Goal: Transaction & Acquisition: Purchase product/service

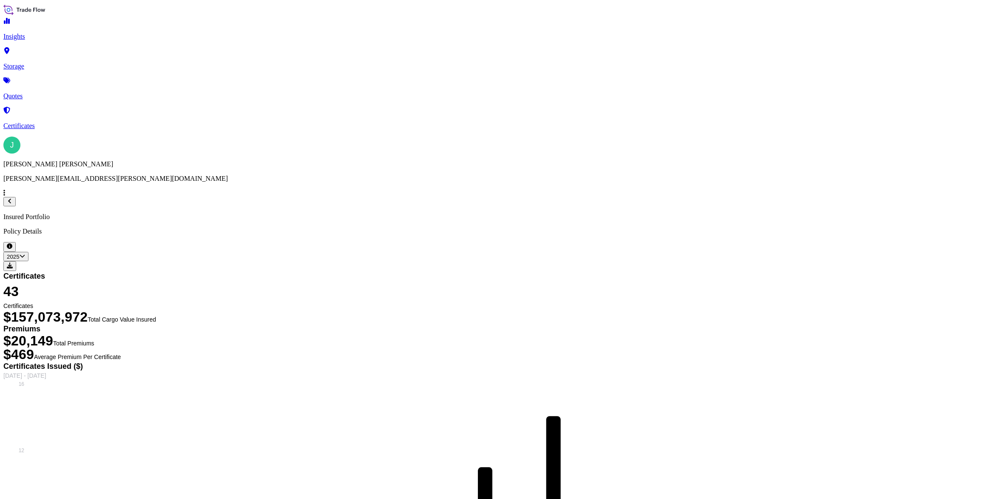
select select "2025"
click at [37, 92] on p "Quotes" at bounding box center [503, 96] width 1001 height 8
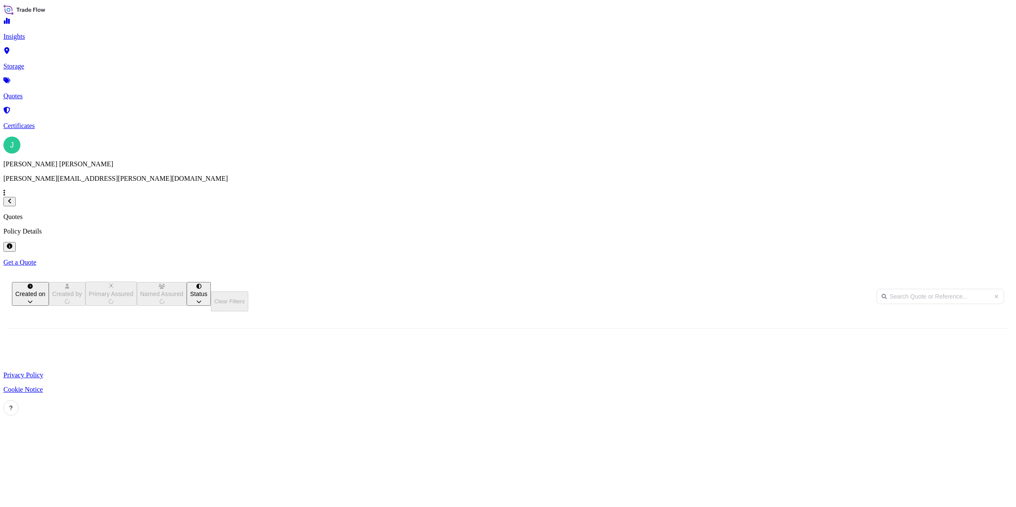
scroll to position [360, 872]
click at [964, 258] on p "Get a Quote" at bounding box center [507, 262] width 1009 height 8
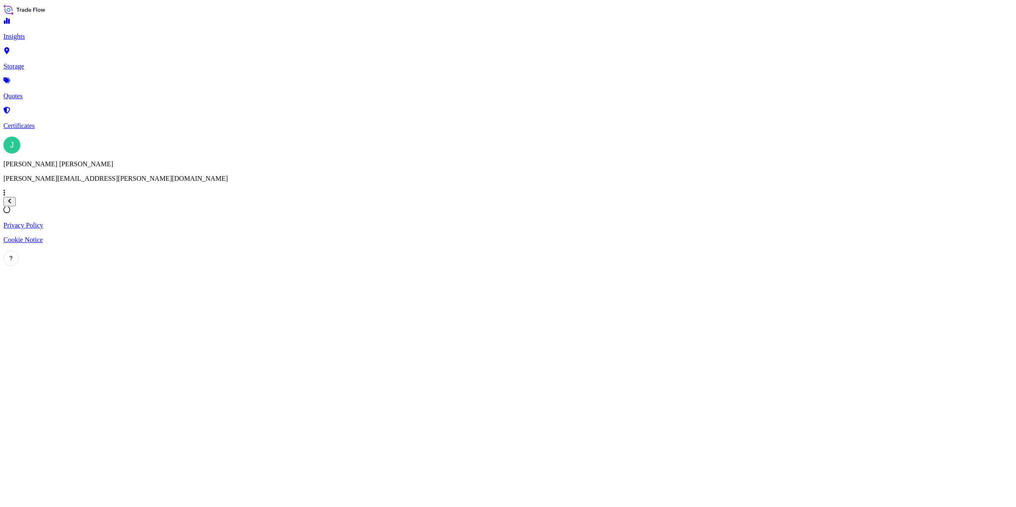
select select "Sea"
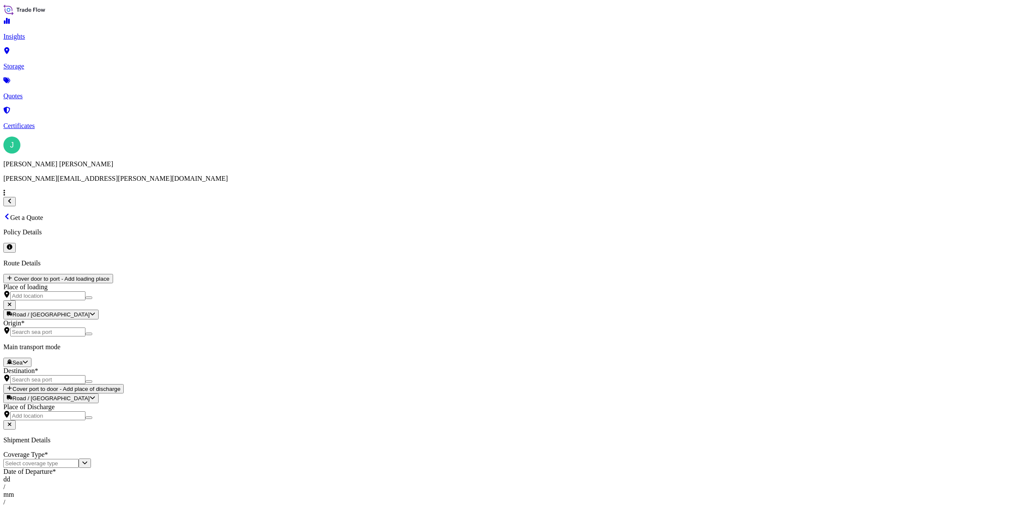
click at [85, 327] on input "Origin *" at bounding box center [47, 331] width 75 height 9
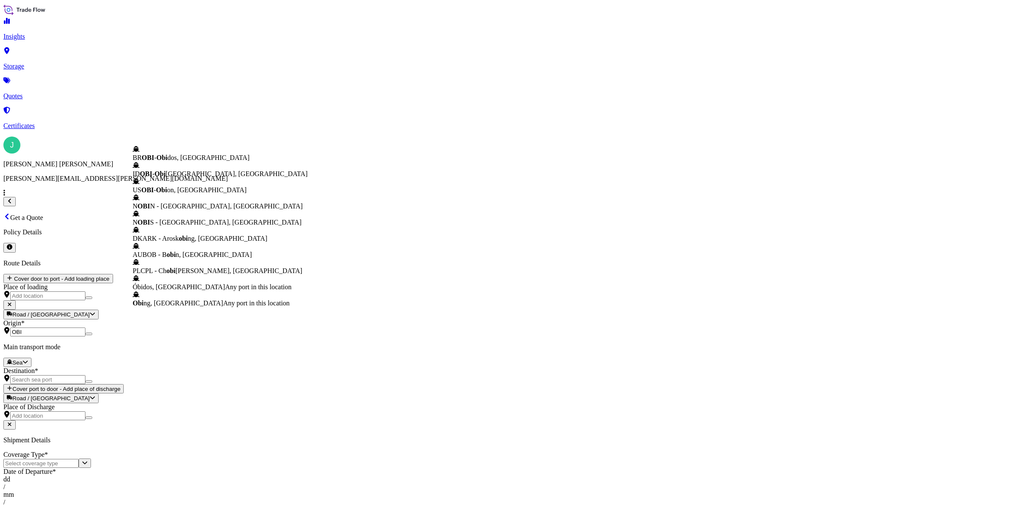
click at [238, 177] on span "ID OBI - [GEOGRAPHIC_DATA], [GEOGRAPHIC_DATA]" at bounding box center [220, 173] width 175 height 7
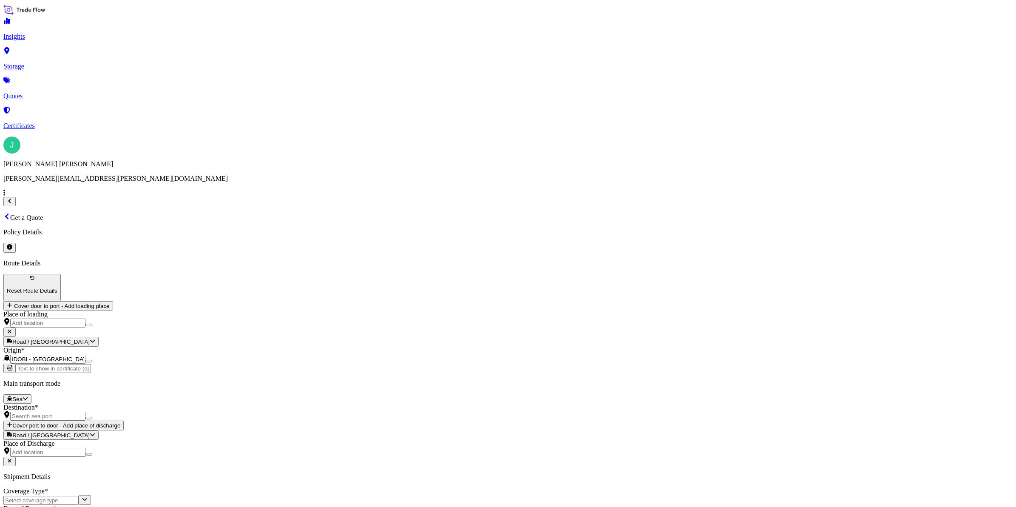
type input "IDOBI - [GEOGRAPHIC_DATA], [GEOGRAPHIC_DATA]"
click at [91, 364] on input "Text to appear on certificate" at bounding box center [53, 368] width 75 height 9
type input "[GEOGRAPHIC_DATA], [GEOGRAPHIC_DATA]"
click at [85, 411] on input "Destination *" at bounding box center [47, 415] width 75 height 9
click at [192, 403] on div "Destination *" at bounding box center [507, 411] width 1009 height 17
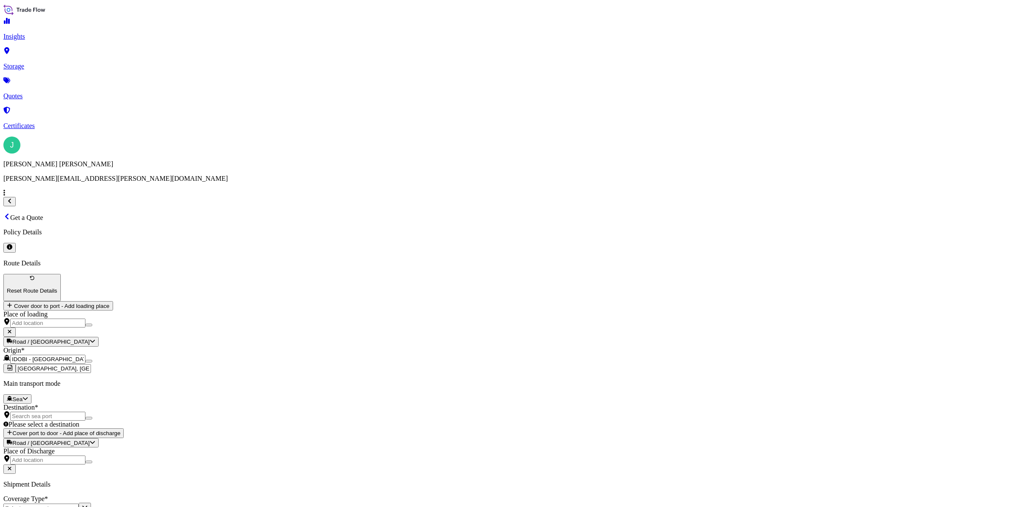
click at [85, 411] on input "Destination * Please select a destination" at bounding box center [47, 415] width 75 height 9
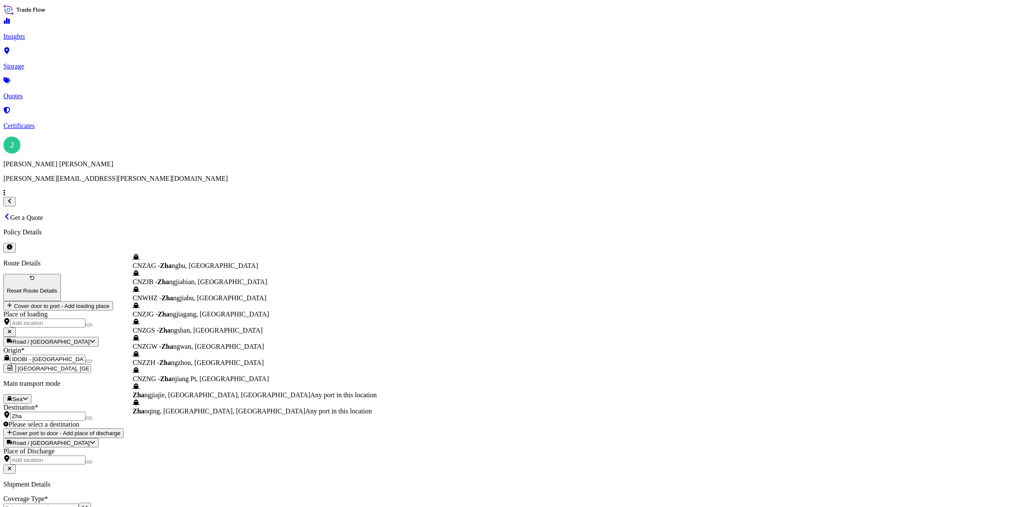
click at [226, 269] on span "CNZAG - Zha nghu, [GEOGRAPHIC_DATA]" at bounding box center [195, 265] width 125 height 7
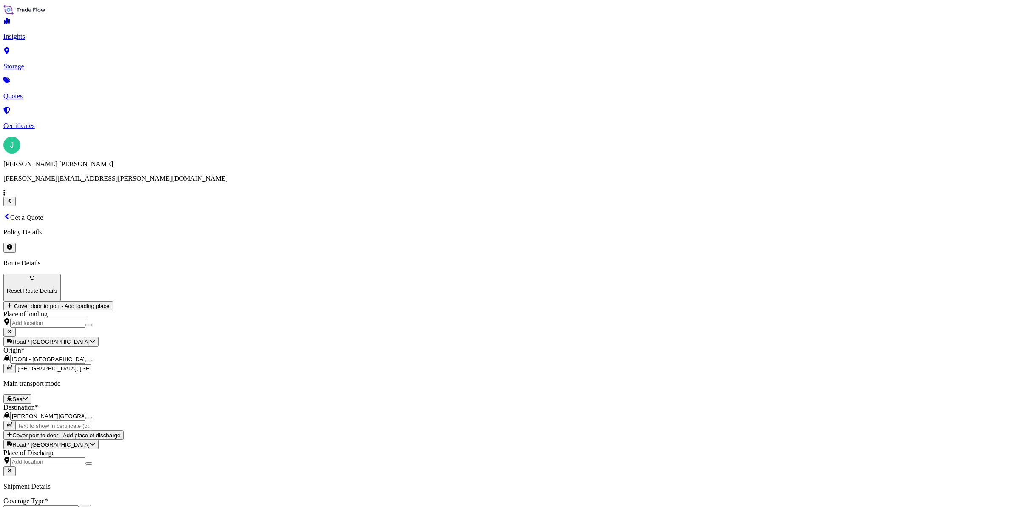
click at [207, 403] on div "Destination * [PERSON_NAME][GEOGRAPHIC_DATA], [GEOGRAPHIC_DATA]" at bounding box center [507, 411] width 1009 height 17
click at [85, 411] on input "[PERSON_NAME][GEOGRAPHIC_DATA], [GEOGRAPHIC_DATA]" at bounding box center [47, 415] width 75 height 9
drag, startPoint x: 241, startPoint y: 239, endPoint x: 143, endPoint y: 238, distance: 97.8
click at [143, 411] on div "[PERSON_NAME][GEOGRAPHIC_DATA], [GEOGRAPHIC_DATA]" at bounding box center [507, 415] width 1009 height 9
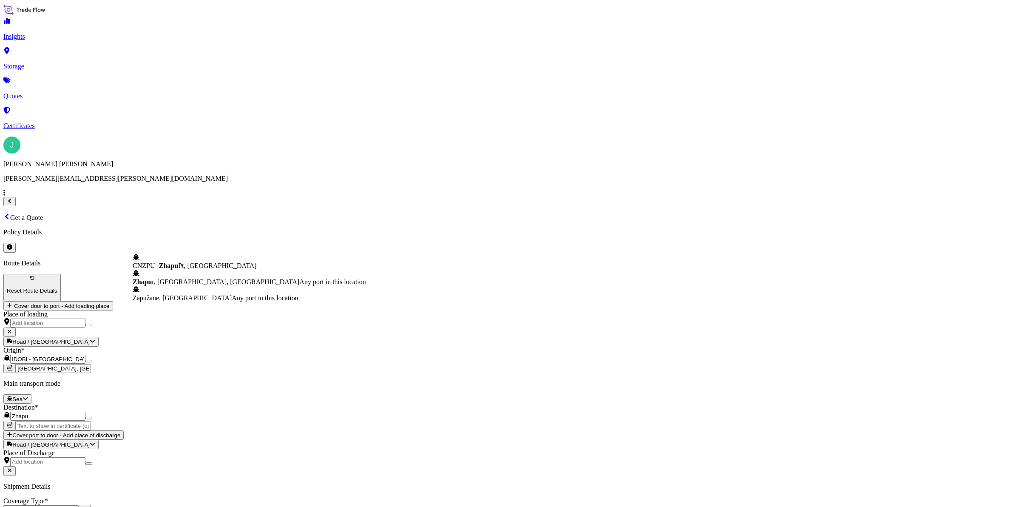
click at [220, 262] on span "CNZPU - Zhapu Pt, [GEOGRAPHIC_DATA]" at bounding box center [195, 265] width 124 height 7
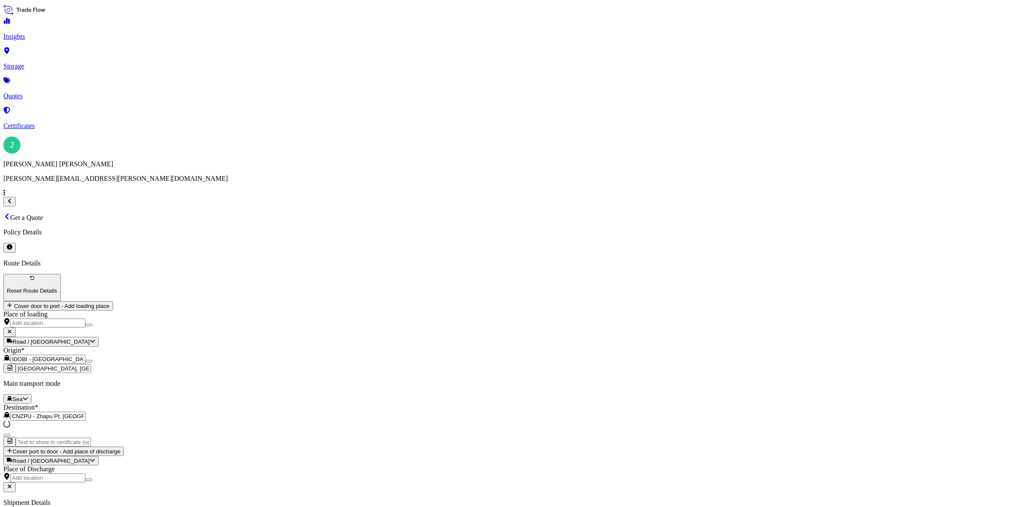
type input "CNZPU - Zhapu Pt, [GEOGRAPHIC_DATA]"
click at [91, 437] on input "Text to appear on certificate" at bounding box center [53, 441] width 75 height 9
type input "ZHAPU PORT, [GEOGRAPHIC_DATA]"
click at [79, 498] on input "Coverage Type *" at bounding box center [40, 509] width 75 height 9
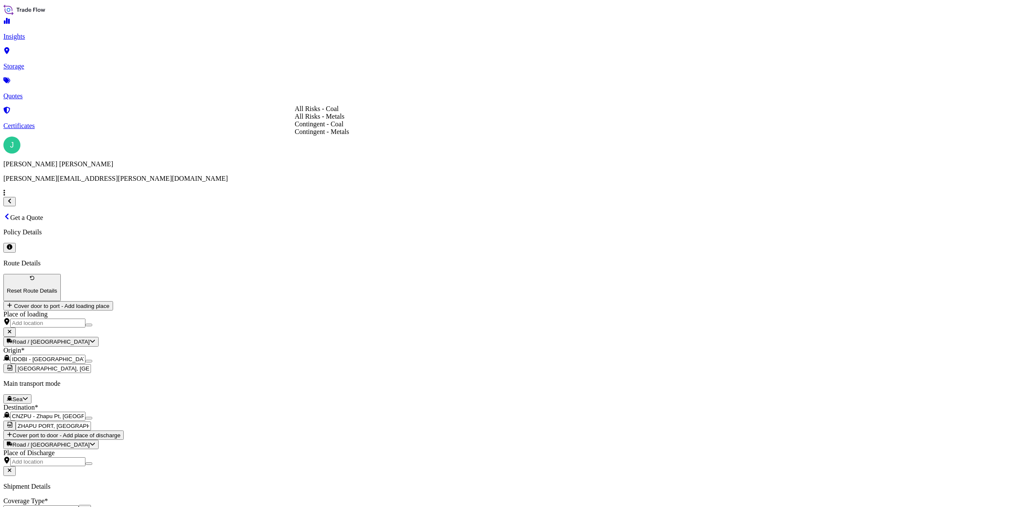
click at [349, 136] on div "Contingent - Metals" at bounding box center [322, 132] width 54 height 8
type input "Contingent - Metals"
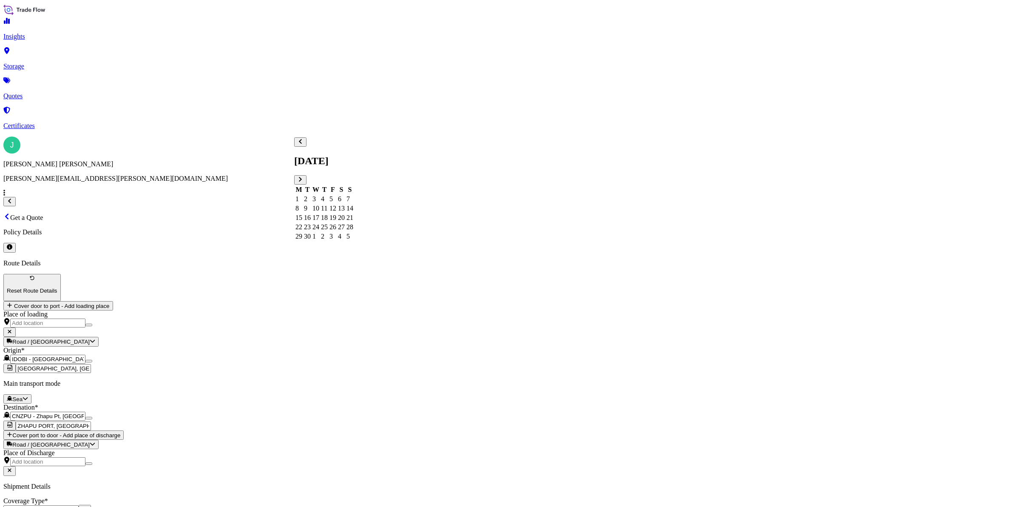
click at [353, 204] on div "14" at bounding box center [349, 208] width 7 height 8
drag, startPoint x: 313, startPoint y: 165, endPoint x: 488, endPoint y: 165, distance: 174.7
paste textarea "MIXED HYDROXIDE PRECIPITATE"
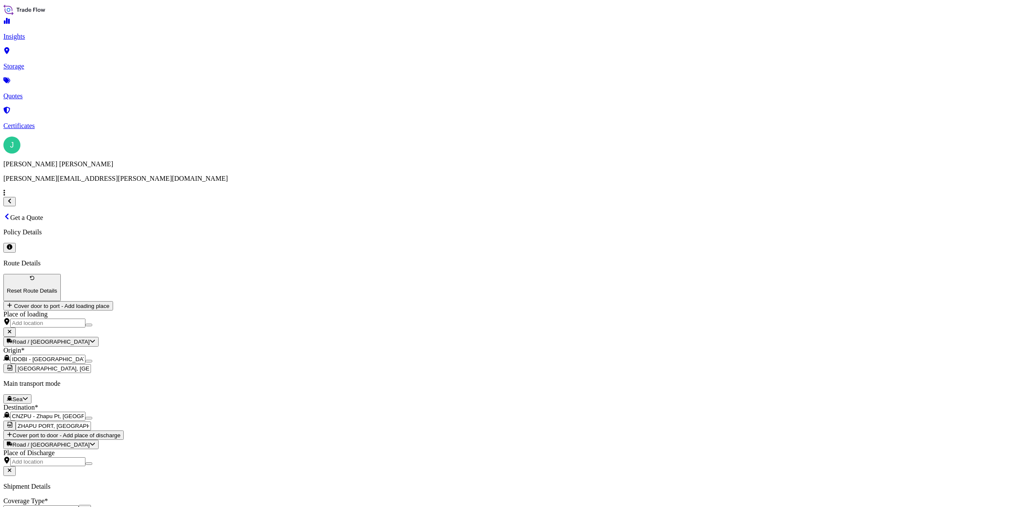
paste textarea "500.24 WMT"
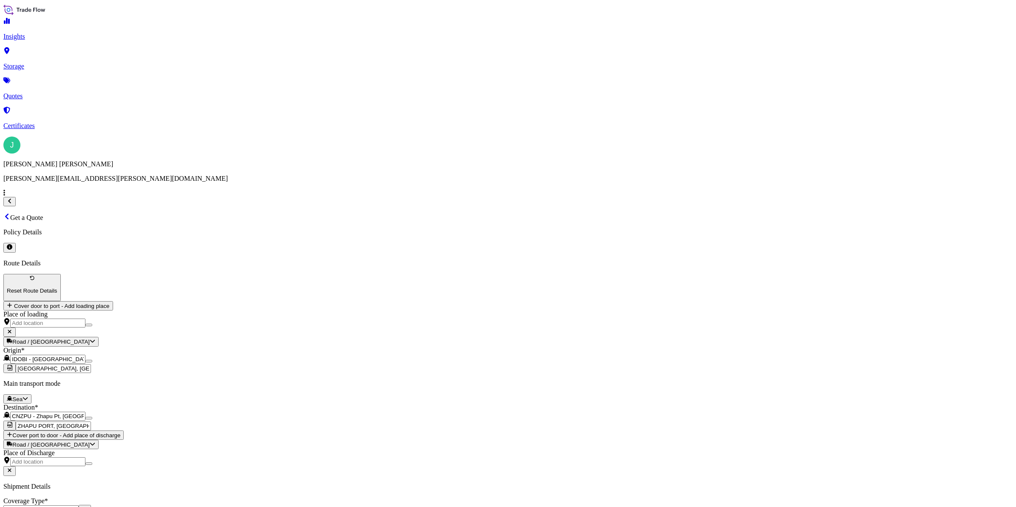
paste textarea "498.704 WMT"
drag, startPoint x: 318, startPoint y: 185, endPoint x: 472, endPoint y: 184, distance: 154.7
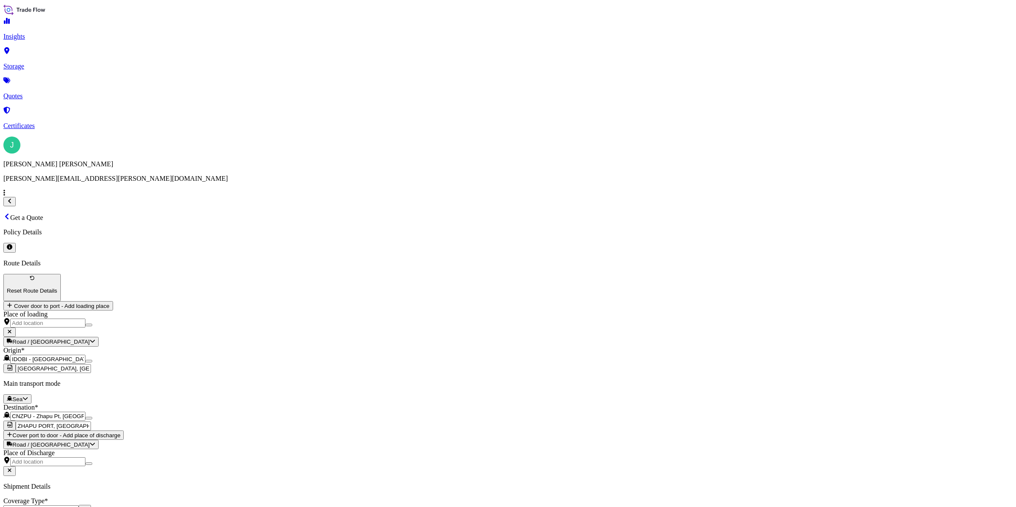
paste textarea "498.704 WMT"
drag, startPoint x: 347, startPoint y: 183, endPoint x: 299, endPoint y: 184, distance: 48.5
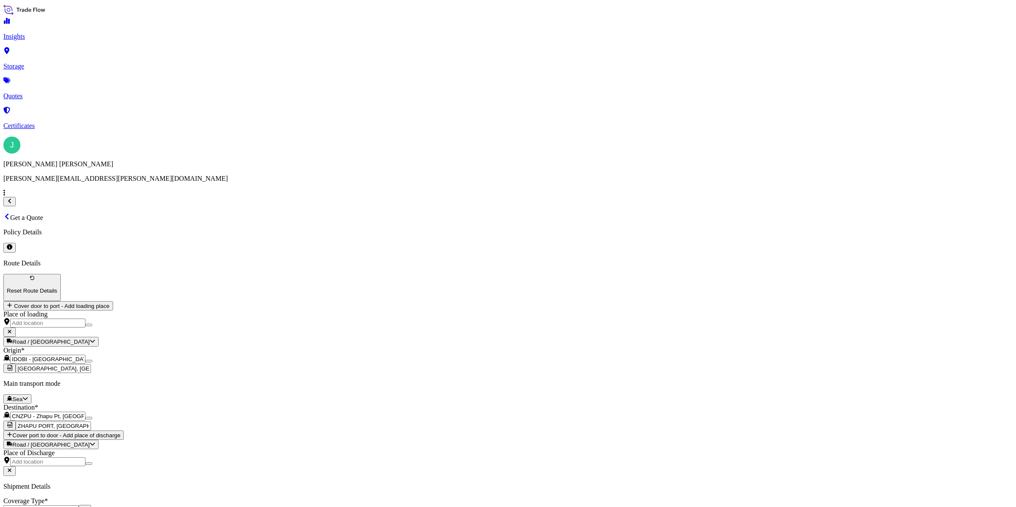
scroll to position [0, 0]
type textarea "MIXED HYDROXIDE PRECIPITATE GROSS WEIGHT: 500.24 WMT NET WEIGHT: 498.704 WMT IN…"
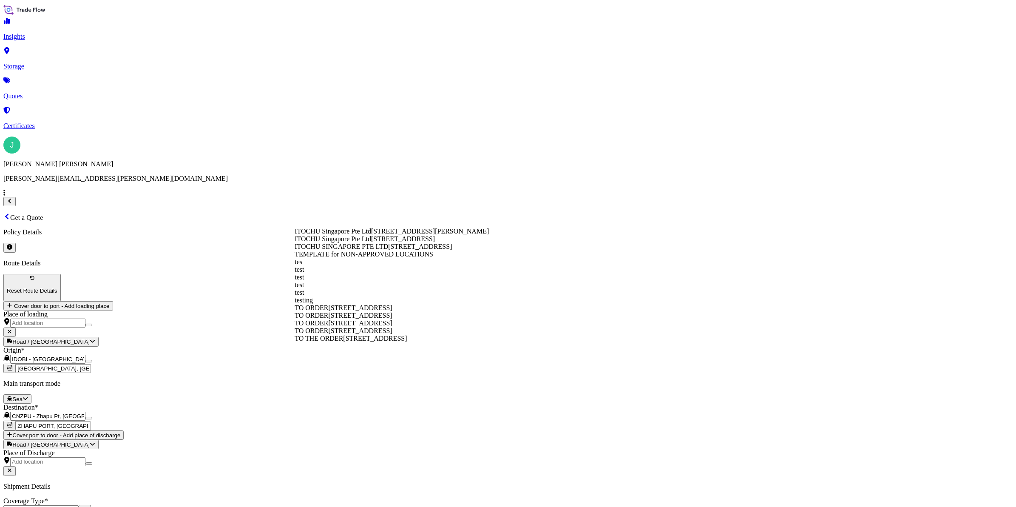
click at [388, 250] on span "[STREET_ADDRESS]" at bounding box center [420, 246] width 64 height 7
type input "ITOCHU SINGAPORE PTE LTD"
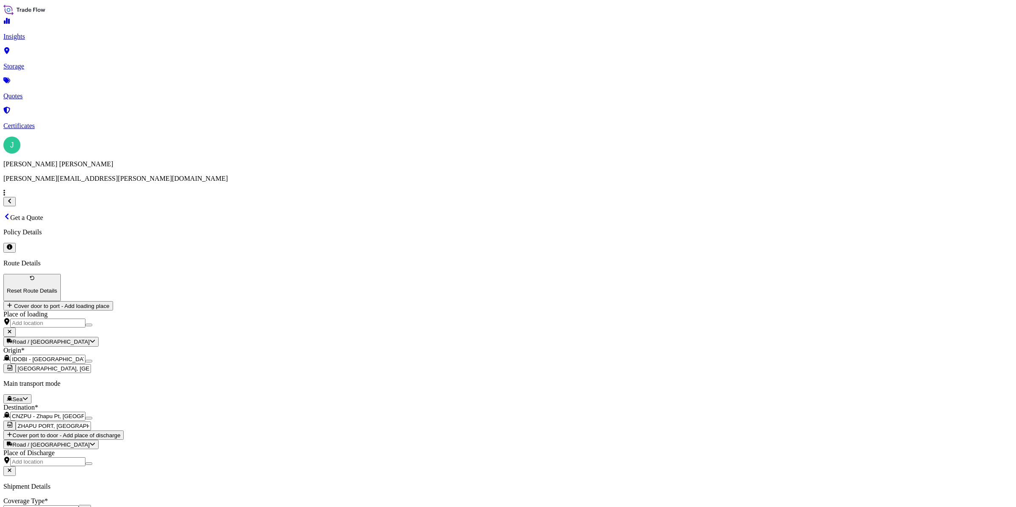
type input "ECEF0103"
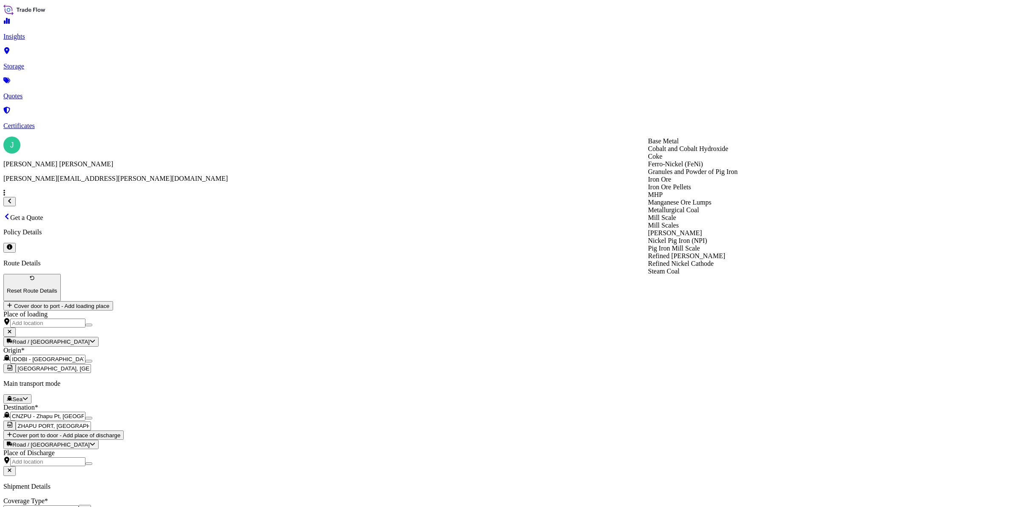
scroll to position [53, 0]
click at [688, 199] on div "MHP" at bounding box center [693, 195] width 90 height 8
type input "MHP"
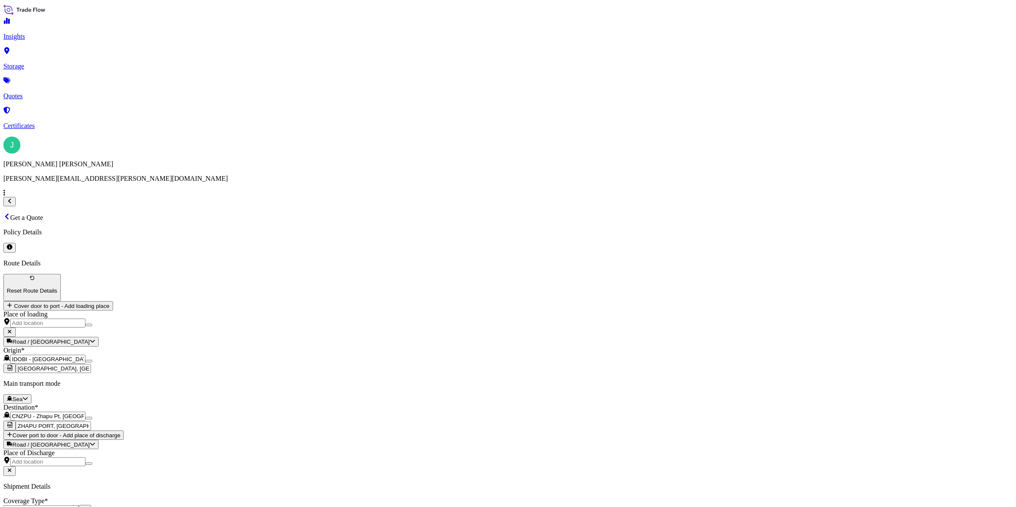
type input "1519298.94"
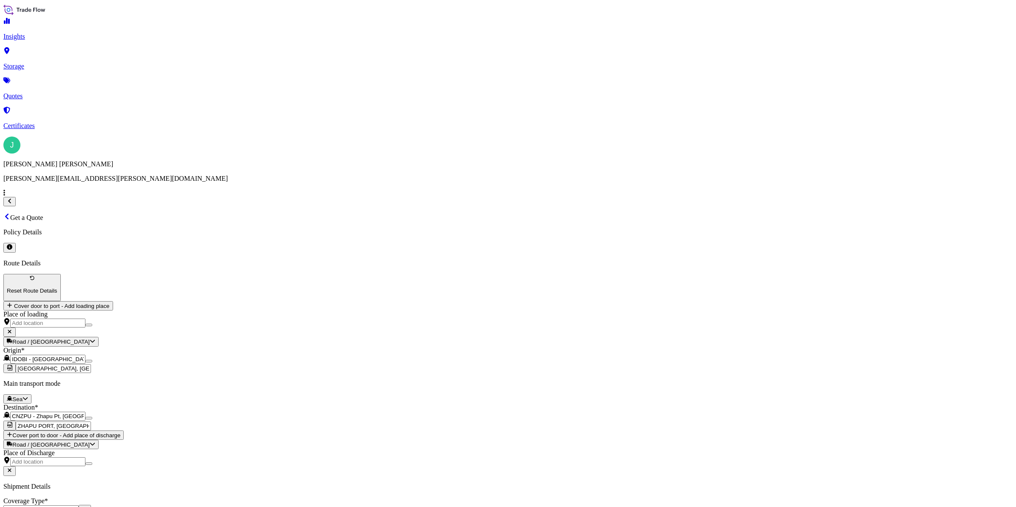
paste input "[PERSON_NAME]. V10517"
type input "[PERSON_NAME]. V10517"
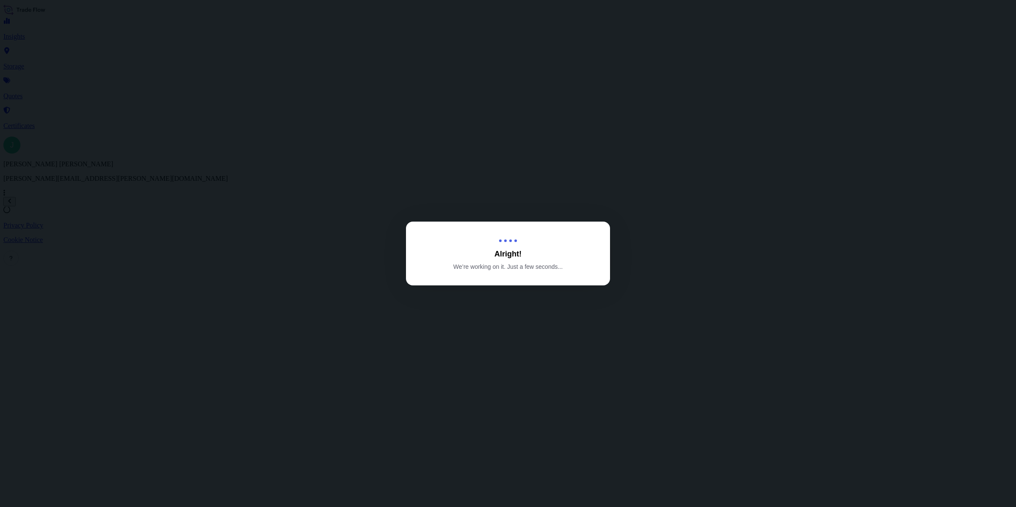
select select "Sea"
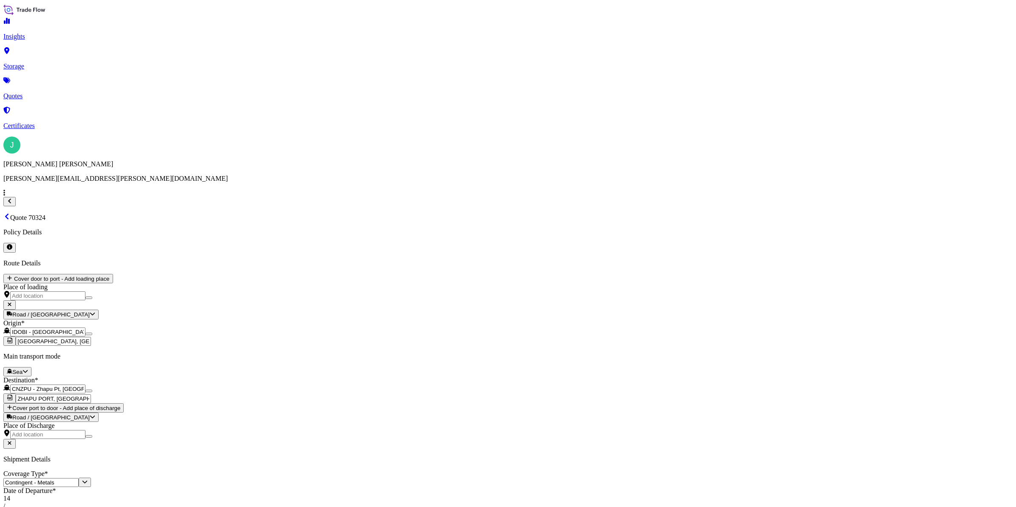
scroll to position [900, 0]
click at [644, 312] on button "21" at bounding box center [641, 313] width 14 height 14
type input "[DATE]"
